Goal: Transaction & Acquisition: Subscribe to service/newsletter

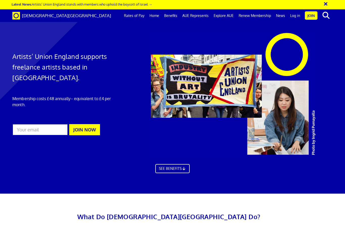
click at [296, 15] on link "Log in" at bounding box center [294, 15] width 15 height 13
click at [50, 130] on input "email" at bounding box center [39, 130] width 55 height 12
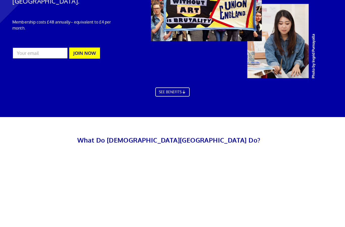
type input "[EMAIL_ADDRESS][DOMAIN_NAME]"
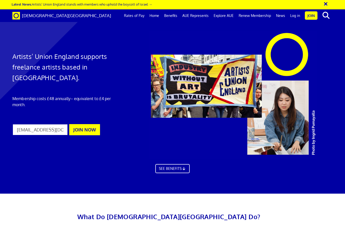
click at [87, 124] on button "JOIN NOW" at bounding box center [84, 129] width 31 height 11
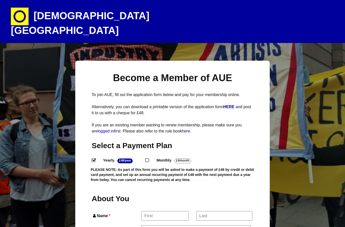
select select
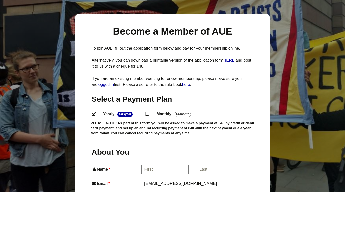
scroll to position [12, 0]
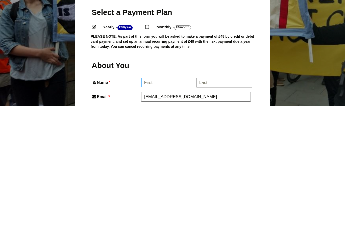
click at [163, 199] on input "Name *" at bounding box center [164, 203] width 47 height 9
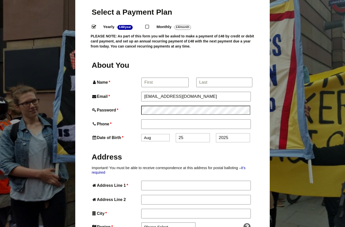
type input "seamanl1@hotmail.com"
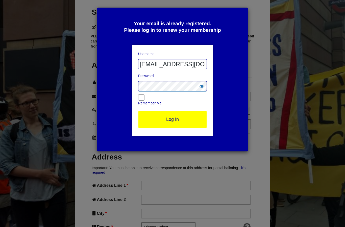
scroll to position [133, 0]
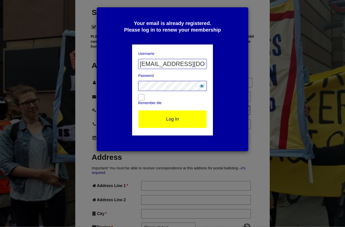
click at [178, 117] on input "Log In" at bounding box center [172, 119] width 69 height 18
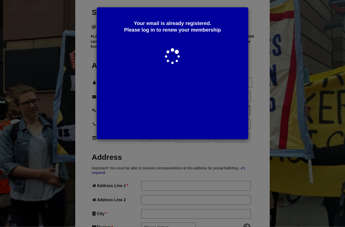
scroll to position [133, 0]
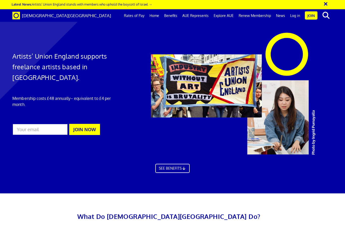
scroll to position [1336, 0]
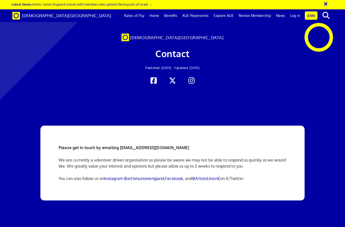
scroll to position [0, 2]
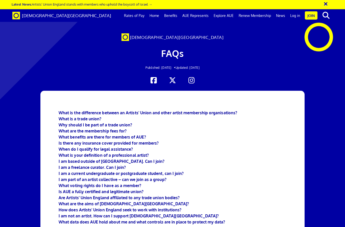
scroll to position [571, 7]
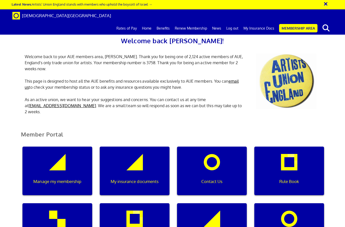
scroll to position [0, 2]
click at [139, 170] on div "My insurance documents" at bounding box center [135, 170] width 70 height 48
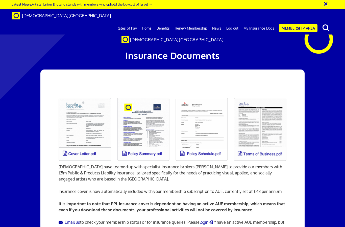
scroll to position [437, 0]
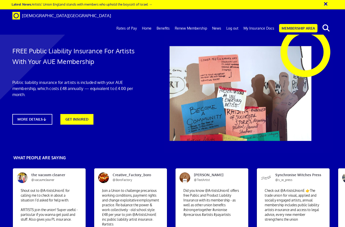
scroll to position [0, 2]
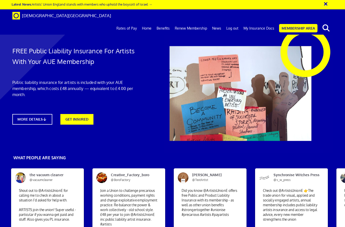
click at [46, 122] on link "MORE DETAILS" at bounding box center [32, 119] width 40 height 11
click at [79, 122] on link "GET INSURED" at bounding box center [76, 119] width 33 height 11
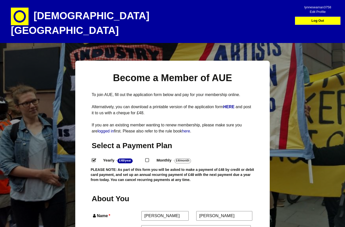
select select
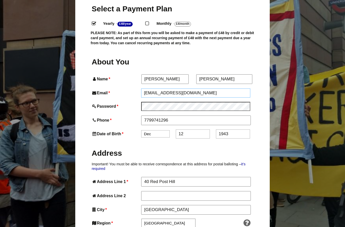
scroll to position [137, 0]
